Goal: Use online tool/utility

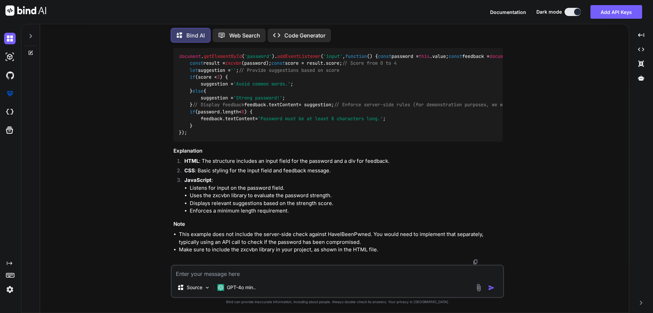
scroll to position [476, 0]
click at [33, 51] on icon at bounding box center [31, 53] width 4 height 4
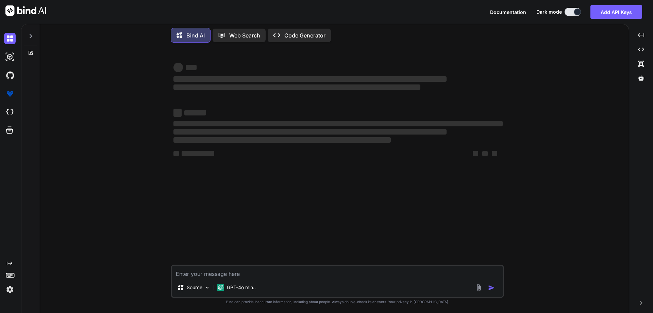
scroll to position [0, 0]
type textarea "x"
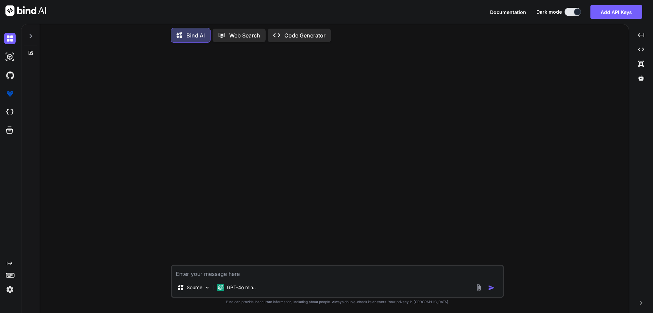
click at [285, 268] on textarea at bounding box center [337, 271] width 331 height 12
paste textarea "import { useState } from "react"; export function CreateTodo(props){ // rect qu…"
type textarea "import { useState } from "react"; export function CreateTodo(props){ // rect qu…"
type textarea "x"
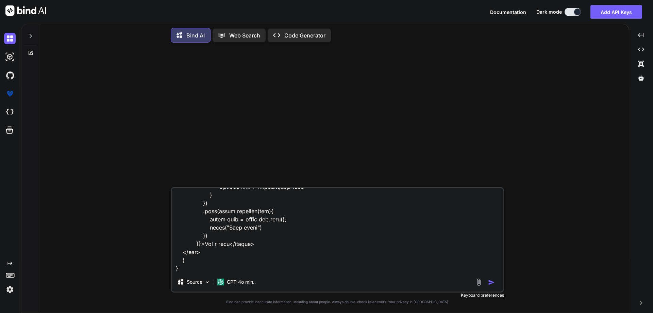
click at [210, 261] on textarea at bounding box center [337, 230] width 331 height 84
paste textarea "[URL]"
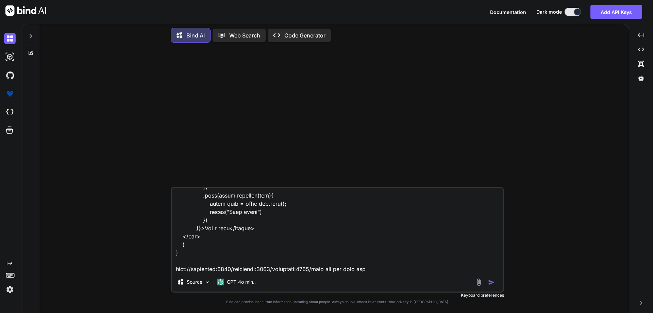
type textarea "import { useState } from "react"; export function CreateTodo(props){ // rect qu…"
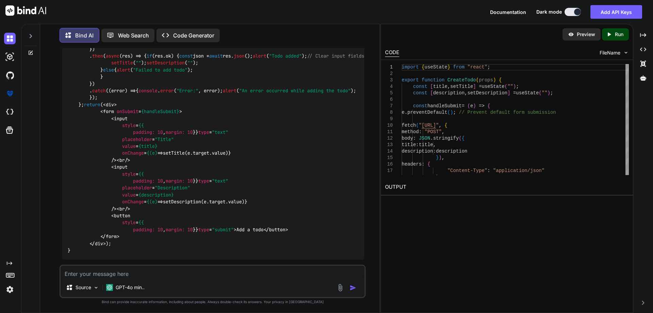
scroll to position [215, 0]
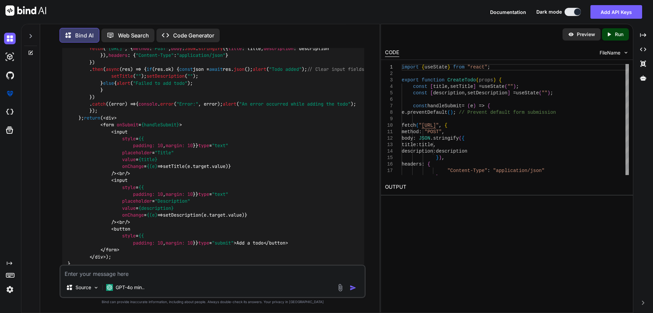
drag, startPoint x: 88, startPoint y: 83, endPoint x: 142, endPoint y: 85, distance: 53.8
click at [142, 85] on code "import { useState } from "react" ; export function CreateTodo ( props ) { const…" at bounding box center [313, 145] width 490 height 243
copy code "e. preventDefault ();"
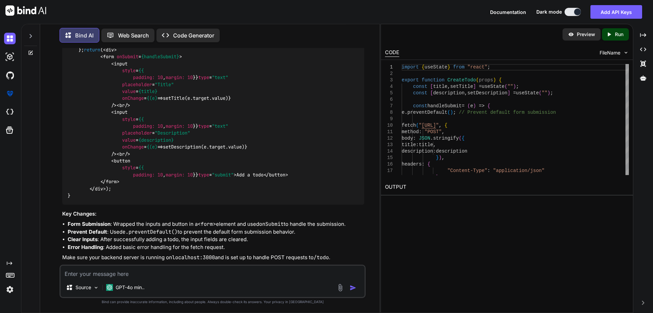
scroll to position [419, 0]
